Goal: Transaction & Acquisition: Obtain resource

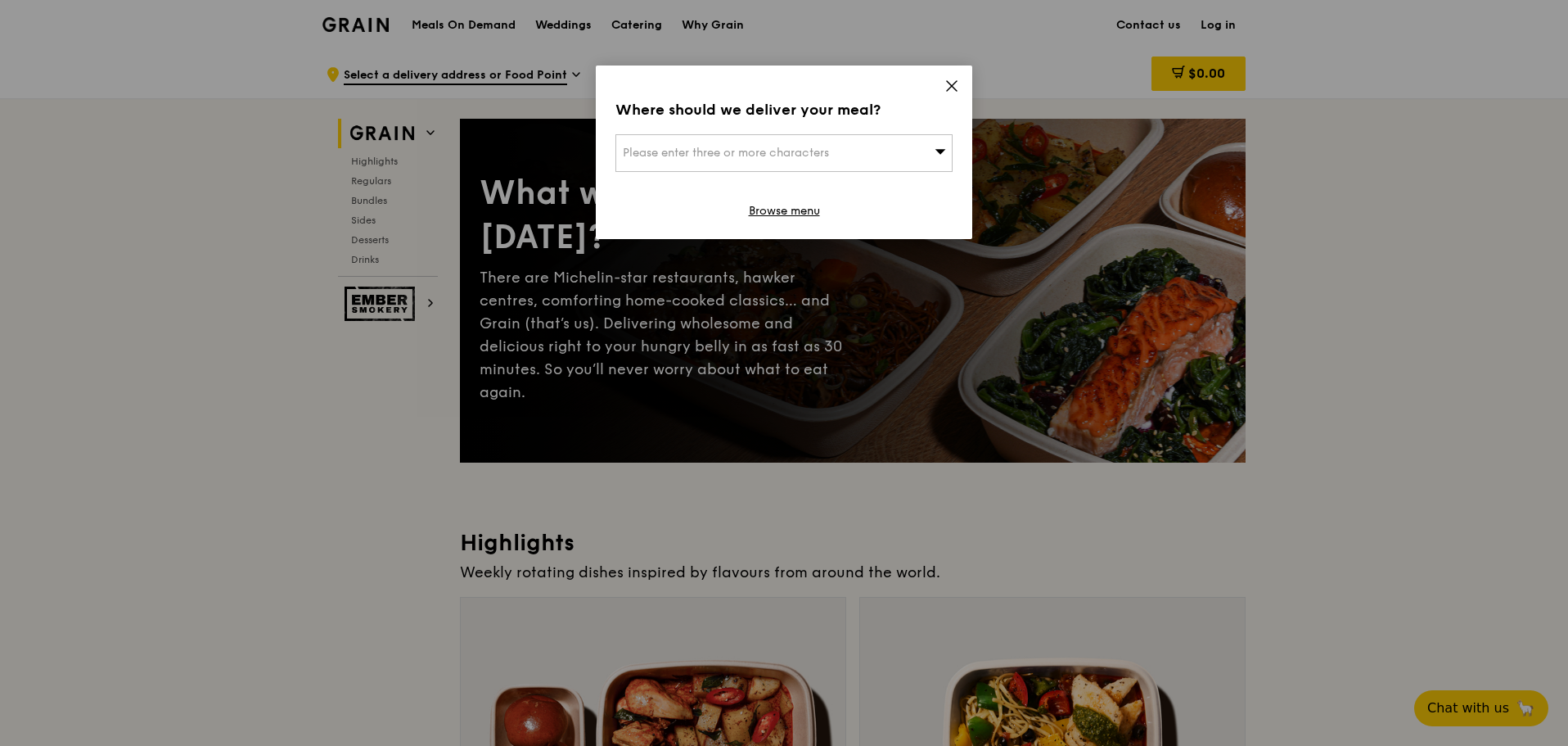
click at [838, 145] on div "Please enter three or more characters" at bounding box center [784, 154] width 337 height 38
click at [806, 146] on input "search" at bounding box center [784, 154] width 335 height 36
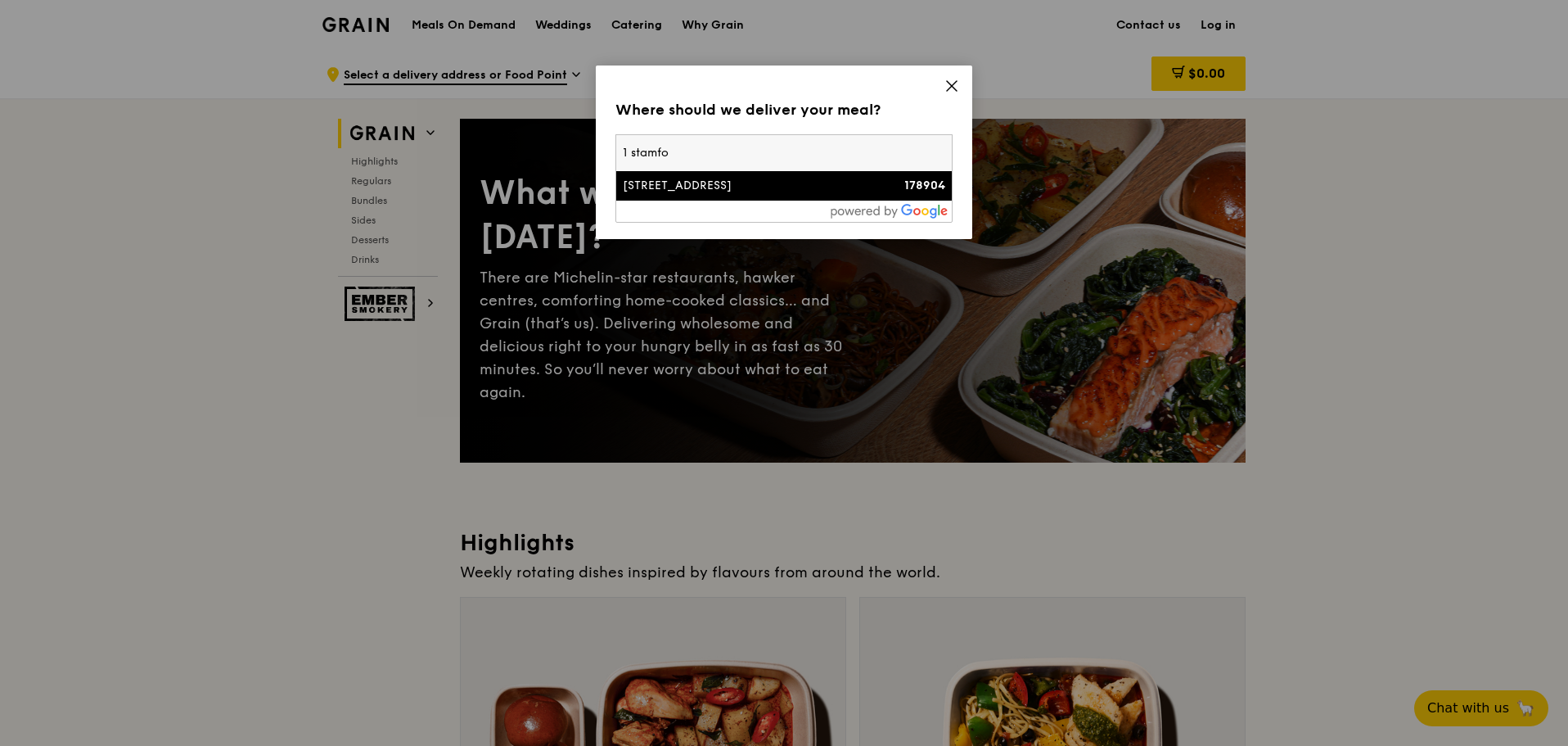
type input "1 stamfo"
click at [793, 173] on li "[STREET_ADDRESS] 178904" at bounding box center [784, 186] width 335 height 29
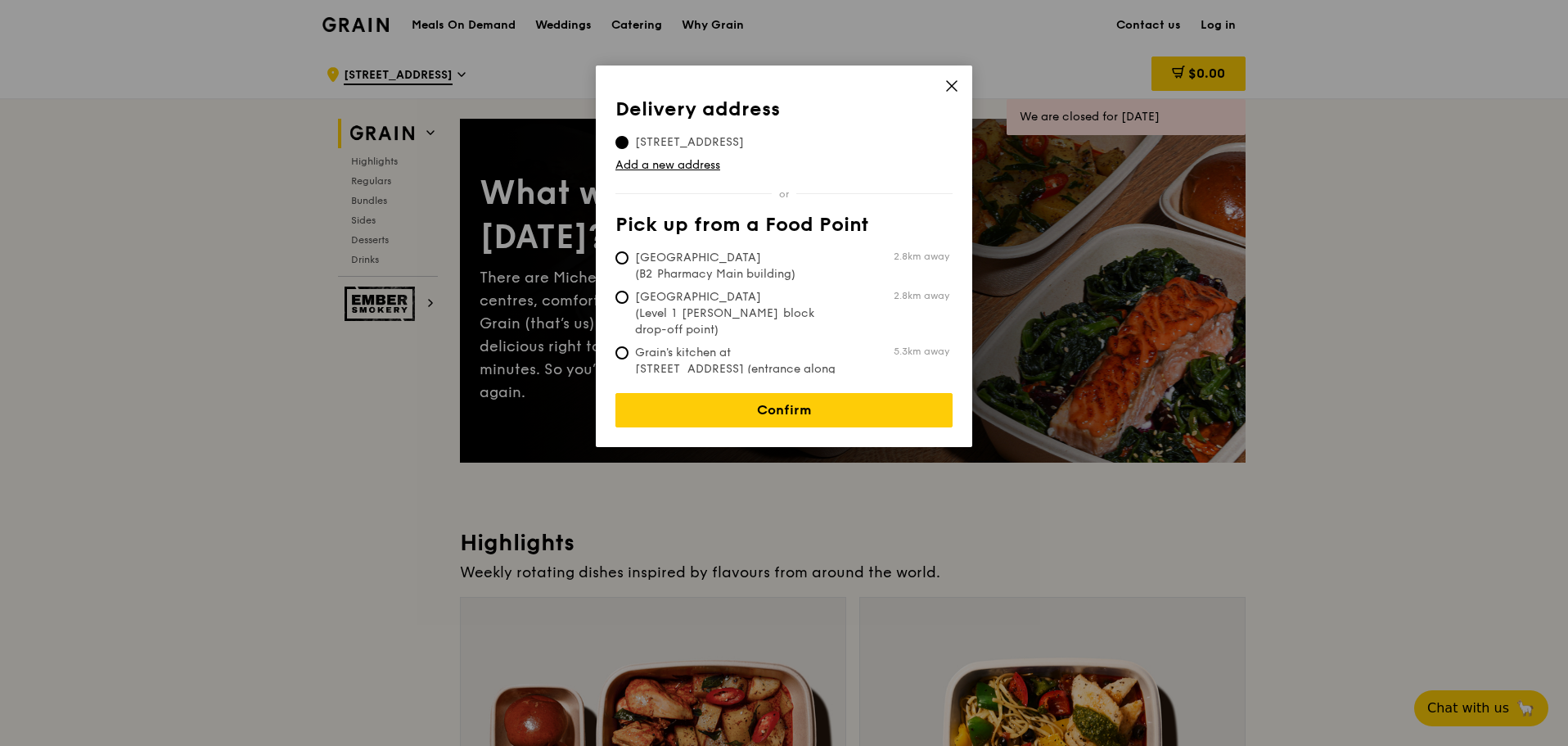
click at [946, 96] on span at bounding box center [952, 88] width 15 height 18
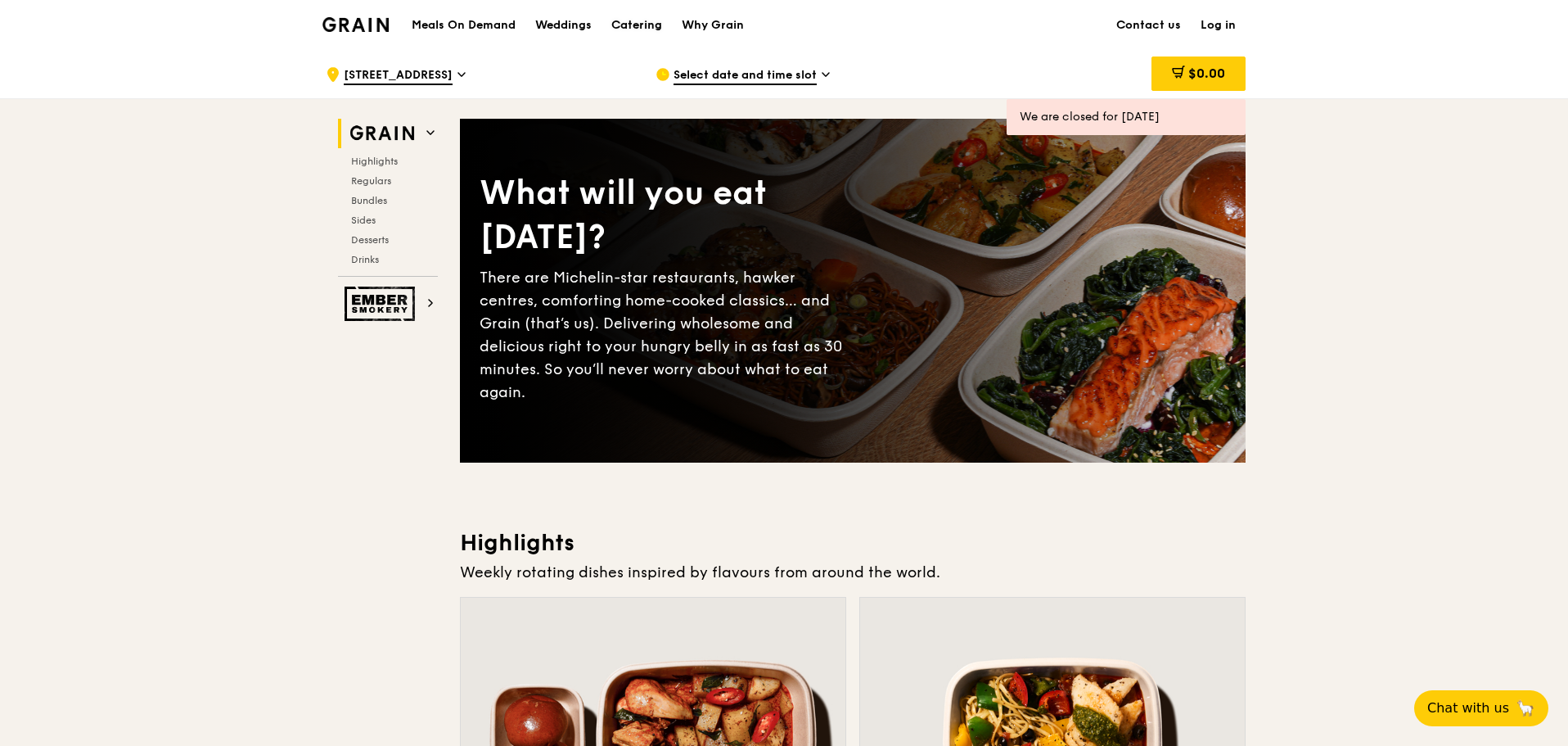
click at [640, 21] on div "Catering" at bounding box center [637, 26] width 51 height 49
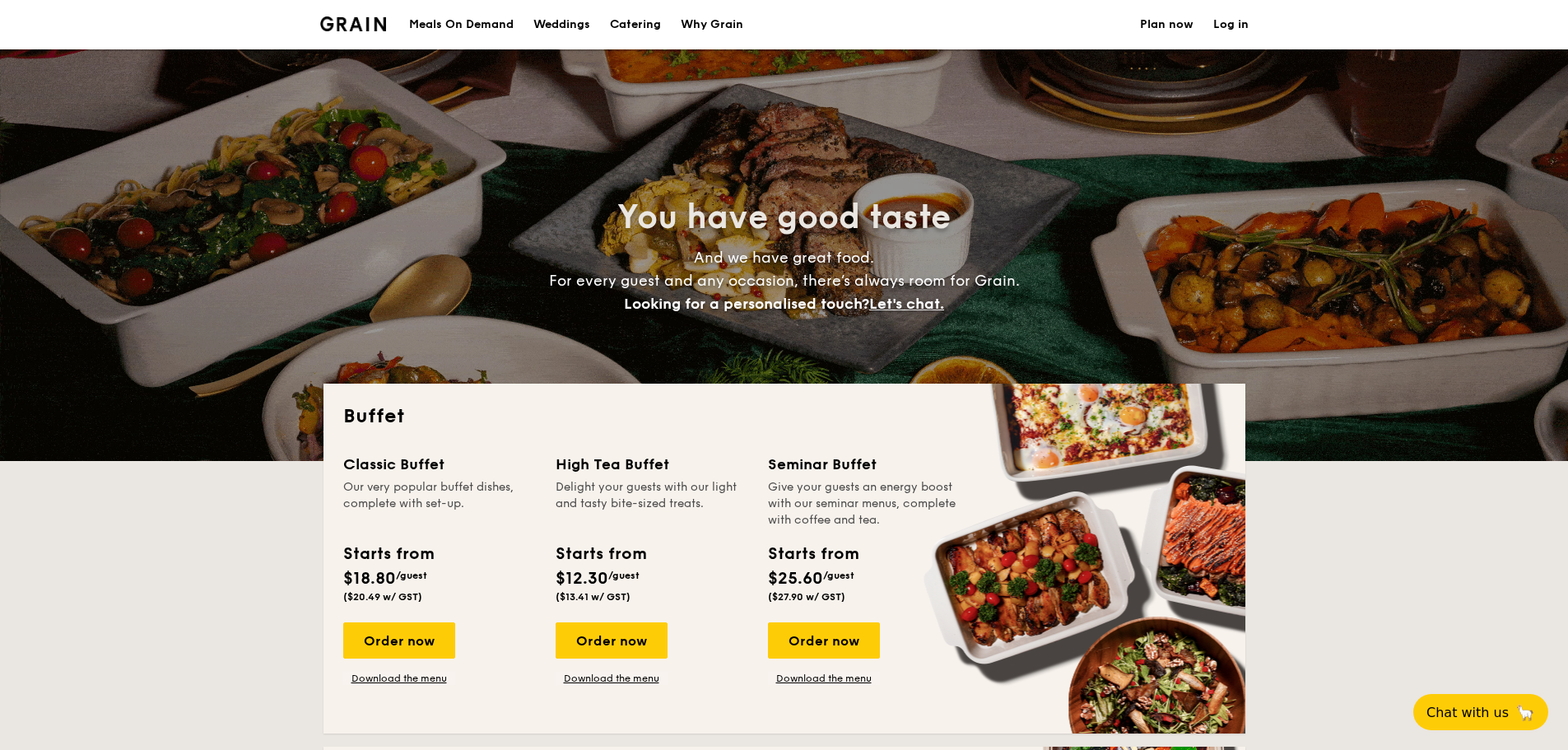
select select
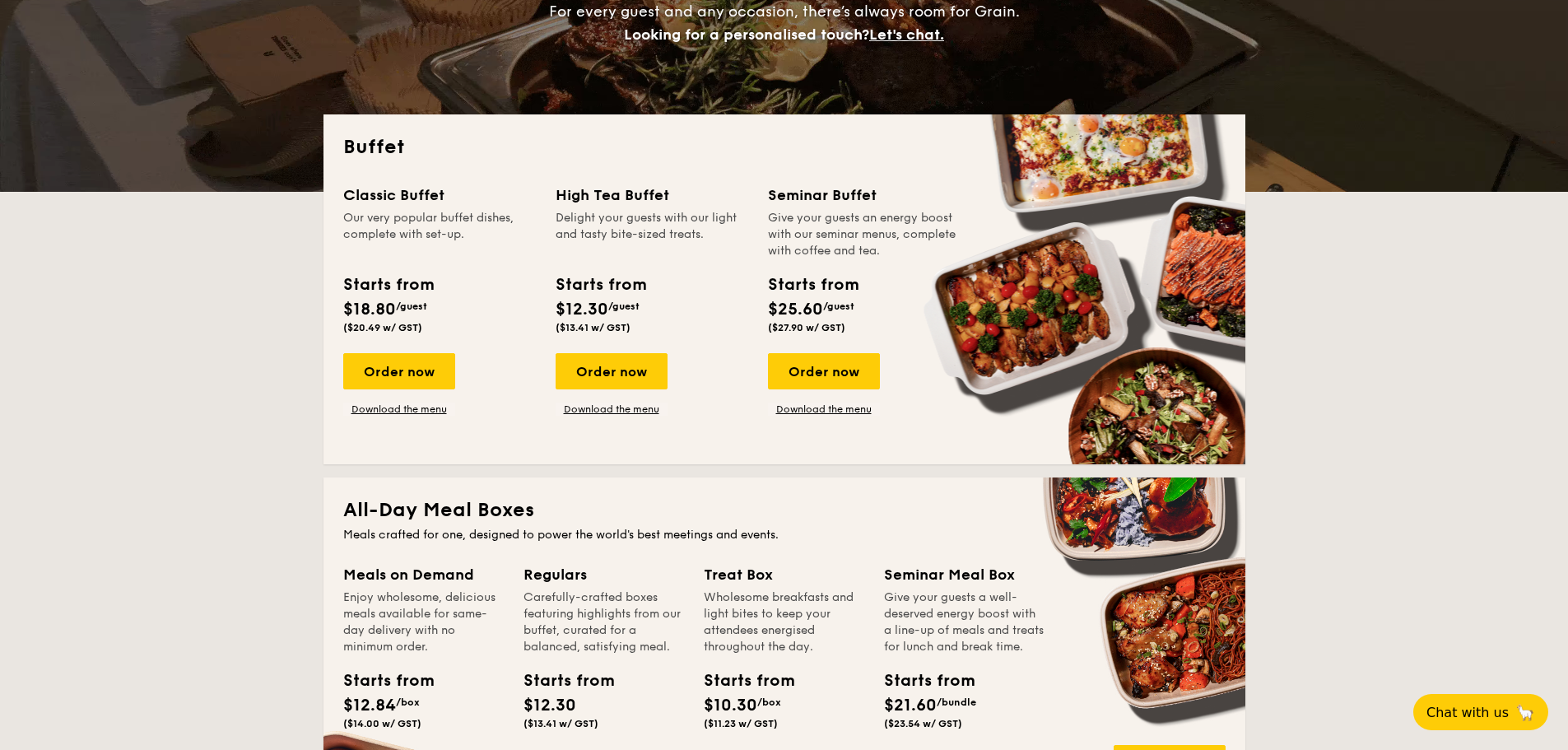
scroll to position [247, 0]
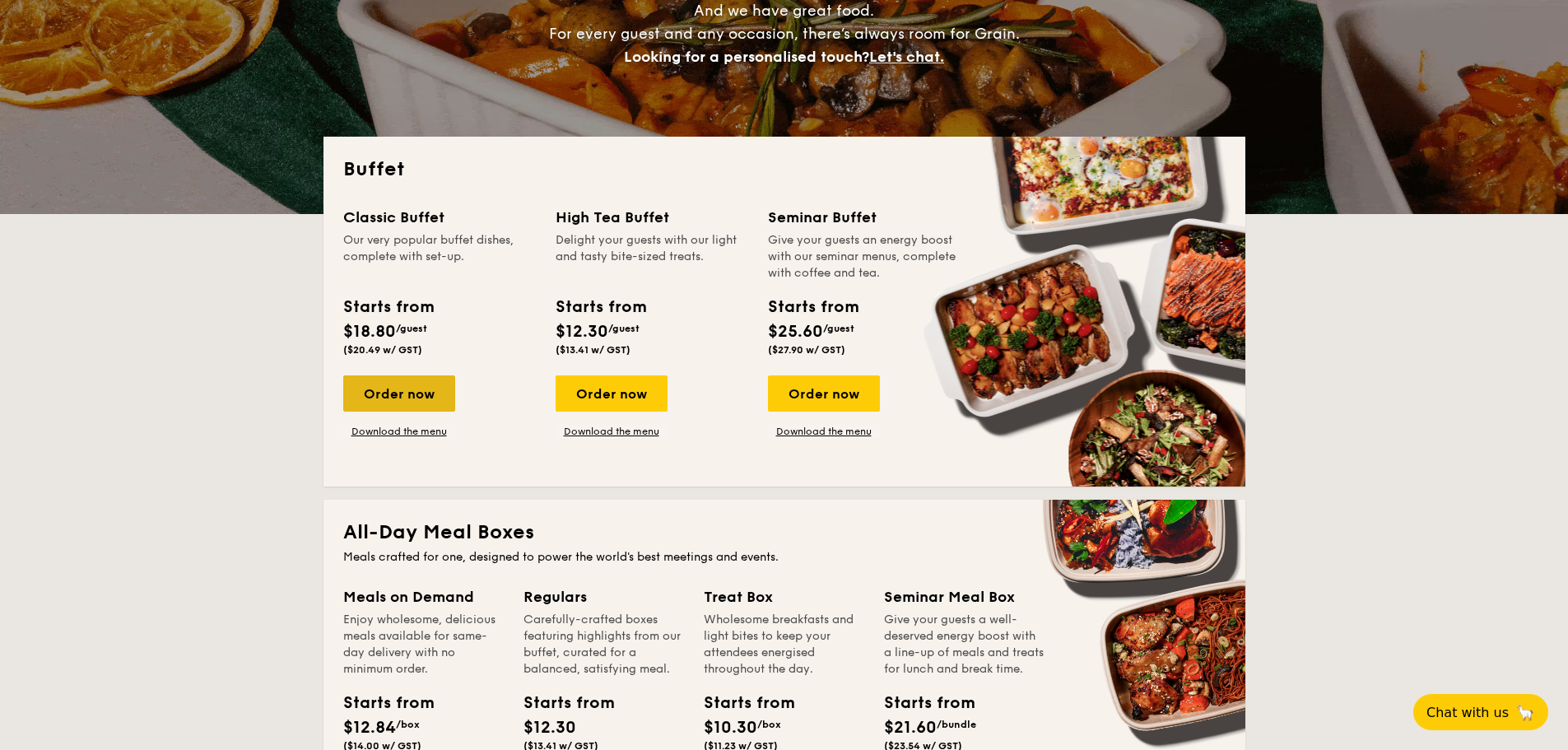
click at [405, 391] on div "Order now" at bounding box center [398, 394] width 111 height 36
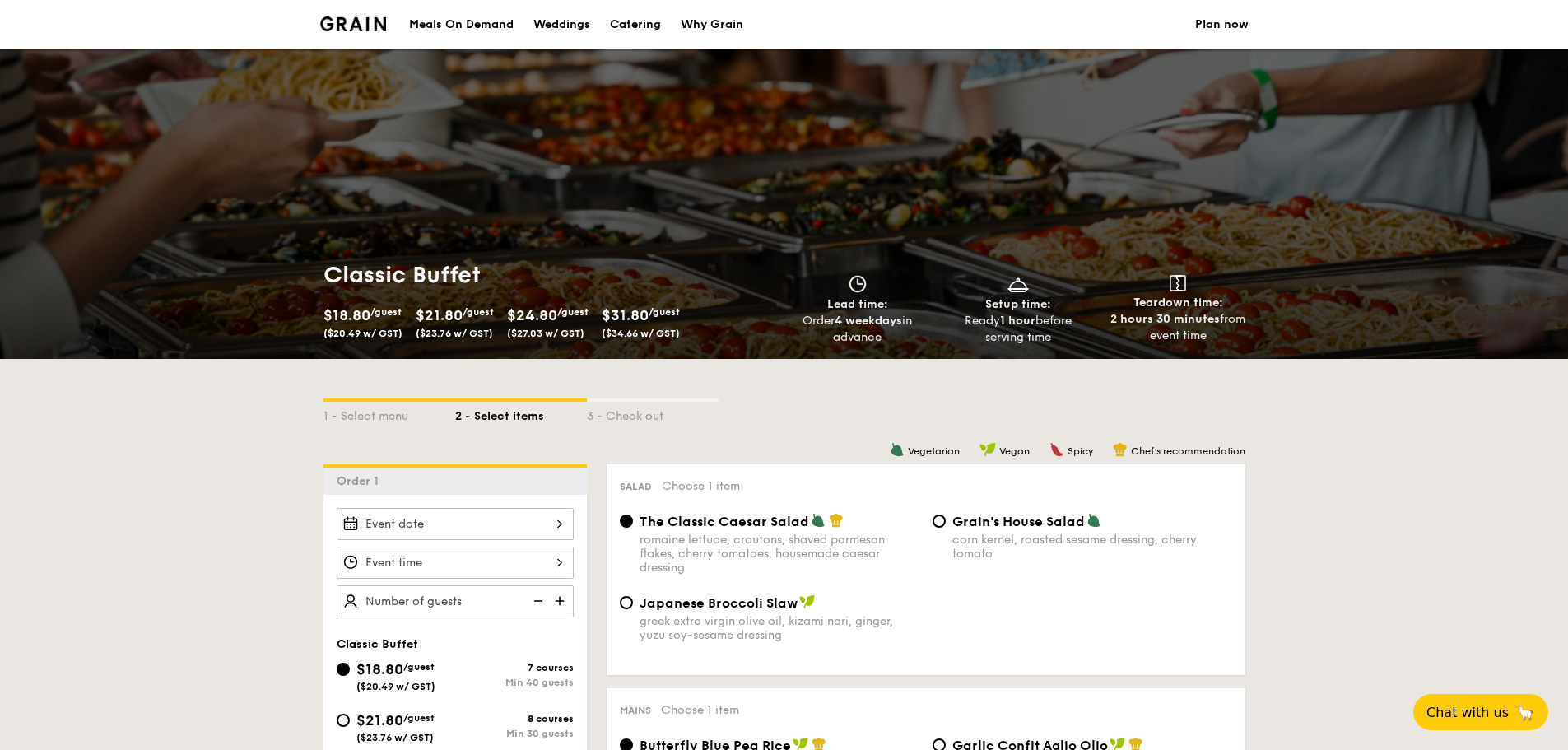
select select
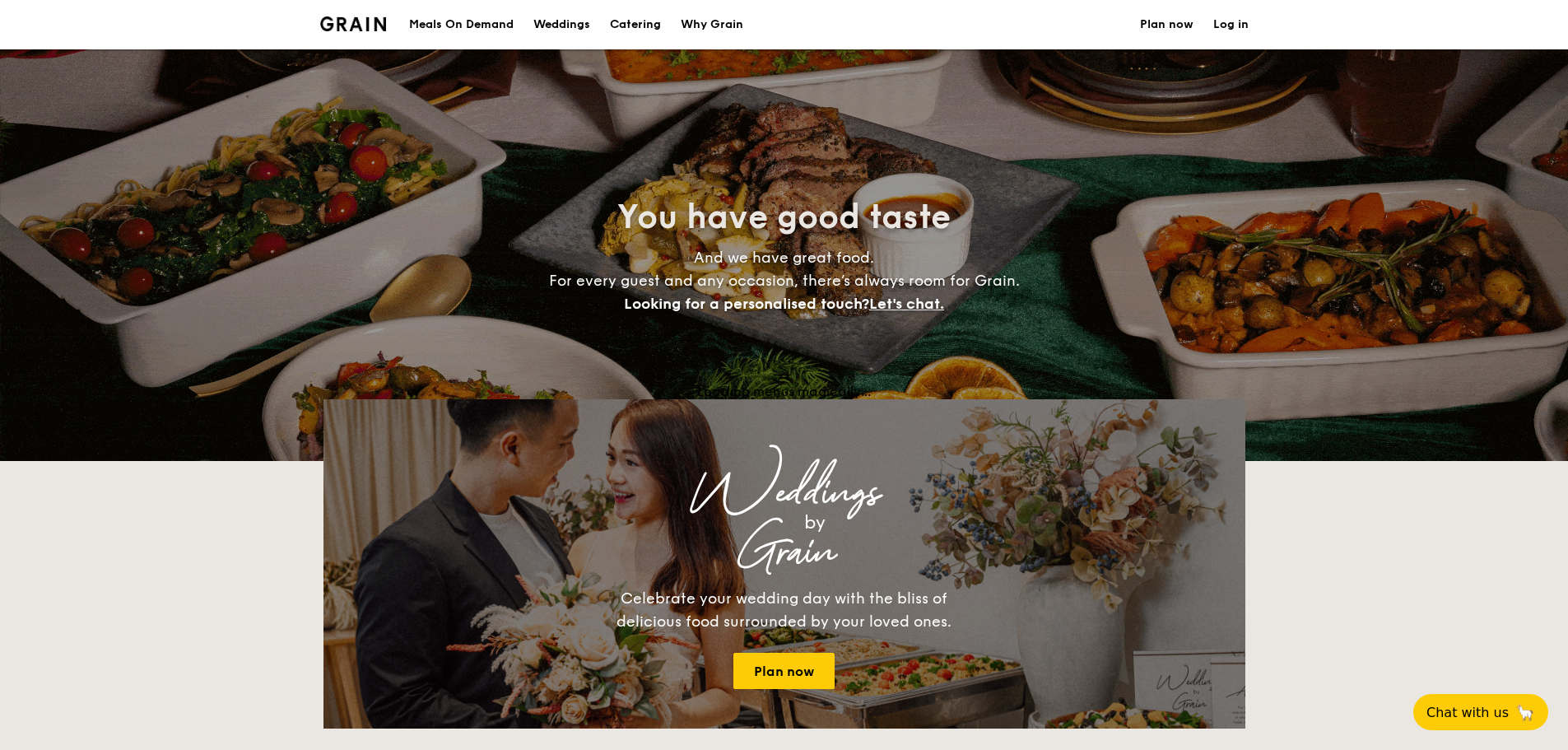
scroll to position [247, 0]
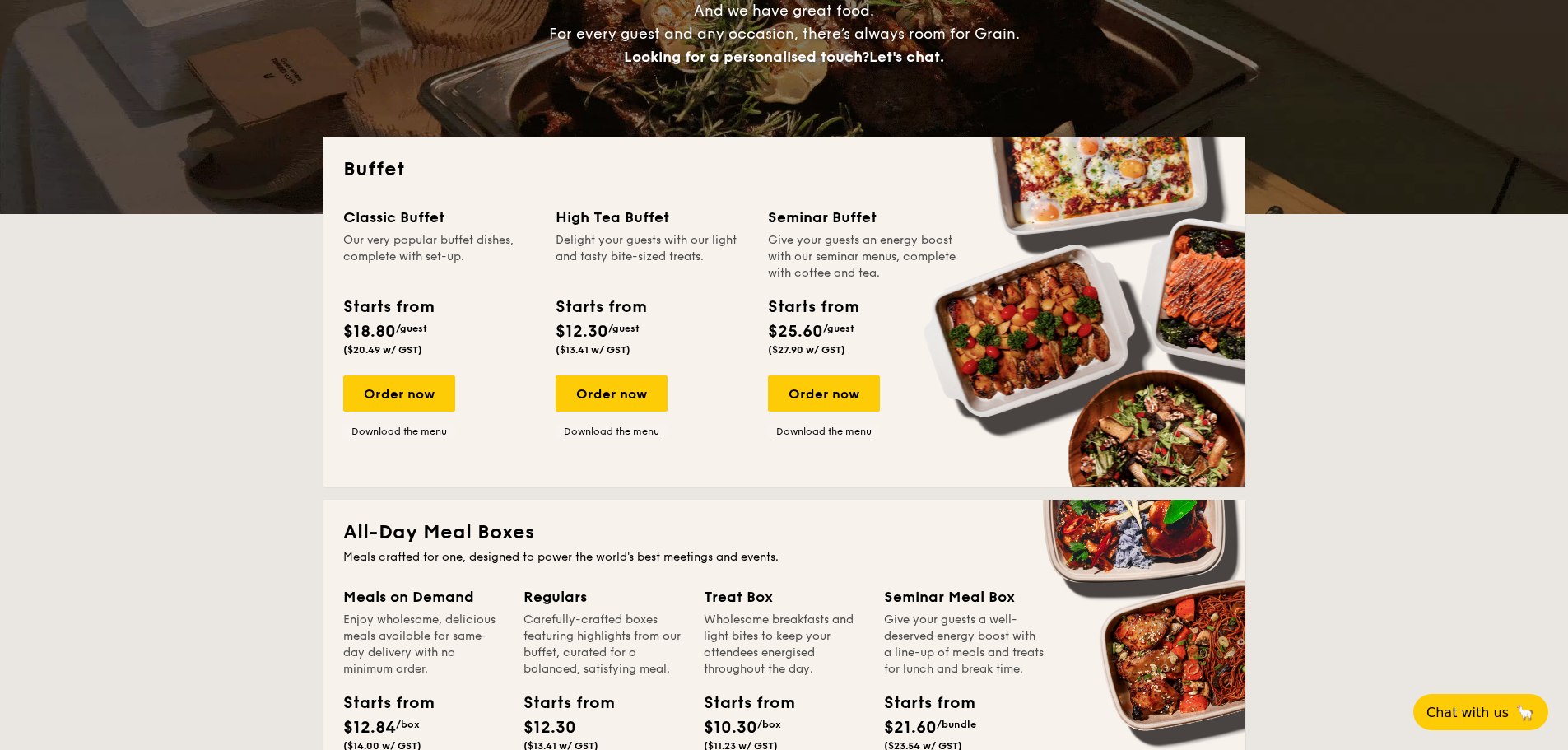
click at [414, 420] on div "Order now Download the menu" at bounding box center [398, 407] width 111 height 63
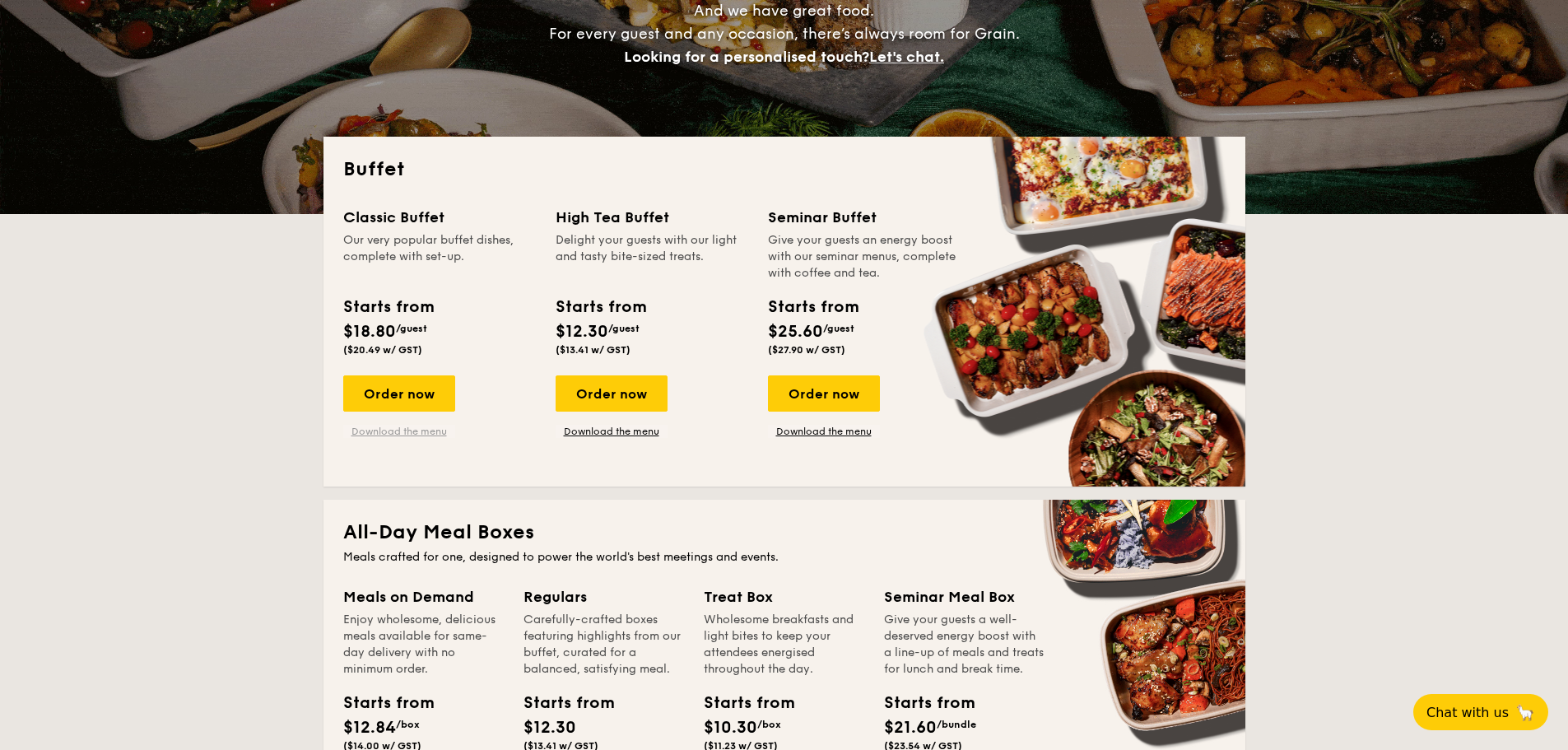
click at [411, 431] on link "Download the menu" at bounding box center [398, 432] width 111 height 13
